Goal: Unclear: Browse casually

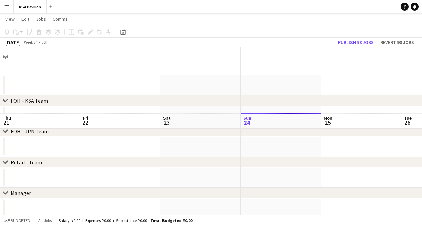
scroll to position [66, 0]
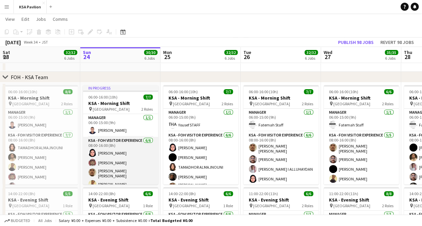
scroll to position [24, 0]
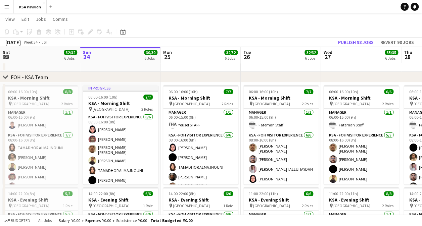
click at [197, 54] on app-board-header-date "Mon 25 32/32 6 Jobs" at bounding box center [201, 55] width 80 height 16
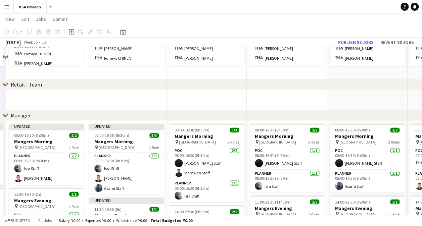
scroll to position [445, 0]
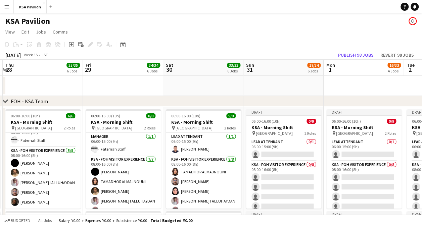
scroll to position [0, 0]
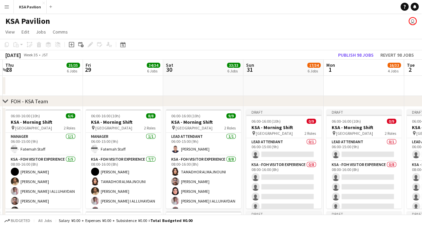
click at [127, 84] on app-date-cell at bounding box center [123, 86] width 80 height 20
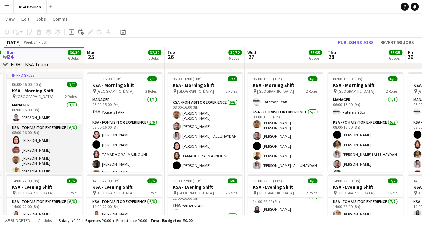
scroll to position [24, 0]
